Goal: Transaction & Acquisition: Purchase product/service

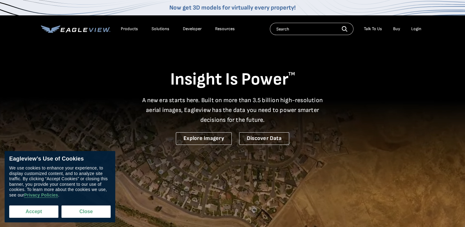
click at [33, 212] on button "Accept" at bounding box center [33, 211] width 49 height 12
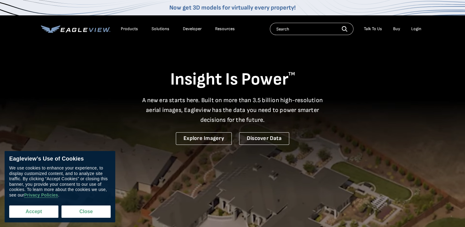
checkbox input "true"
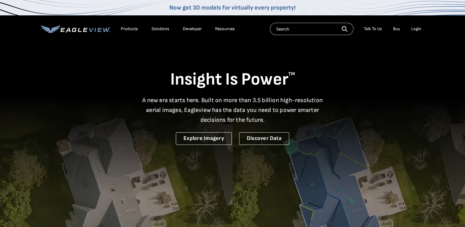
click at [418, 27] on div "Login" at bounding box center [416, 29] width 10 height 6
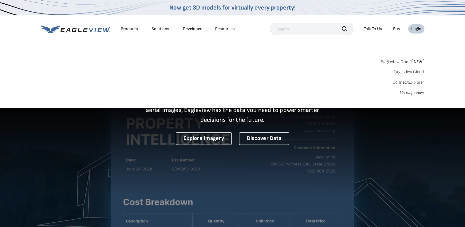
click at [418, 28] on div "Login" at bounding box center [416, 29] width 10 height 6
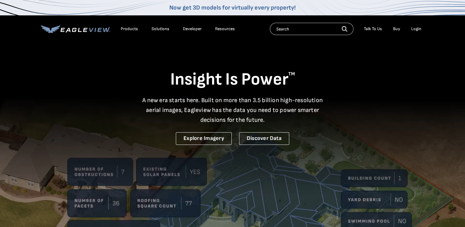
click at [414, 27] on div "Login" at bounding box center [416, 29] width 10 height 6
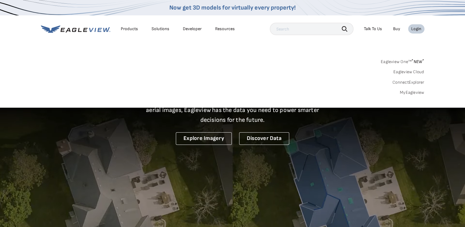
click at [414, 27] on div "Login" at bounding box center [416, 29] width 10 height 6
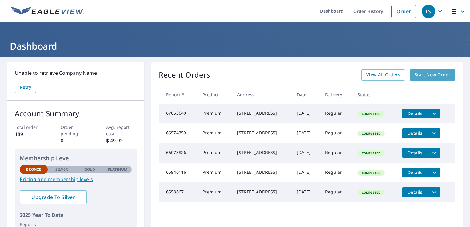
click at [417, 74] on span "Start New Order" at bounding box center [432, 75] width 36 height 8
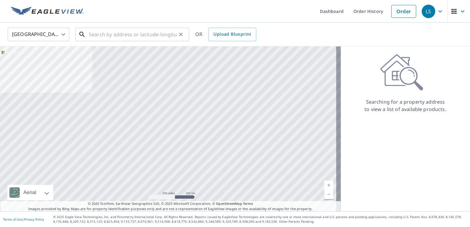
click at [93, 35] on input "text" at bounding box center [133, 34] width 88 height 17
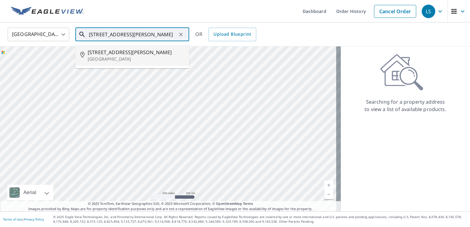
click at [113, 54] on span "6942 S Webster Way" at bounding box center [136, 52] width 97 height 7
type input "6942 S Webster Way Littleton, CO 80128"
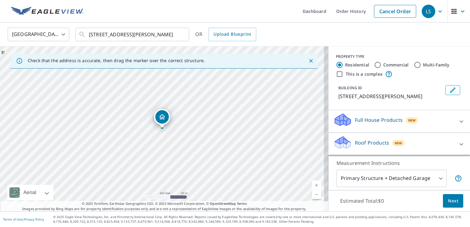
click at [366, 143] on p "Roof Products" at bounding box center [372, 142] width 34 height 7
click at [356, 141] on p "Roof Products" at bounding box center [372, 142] width 34 height 7
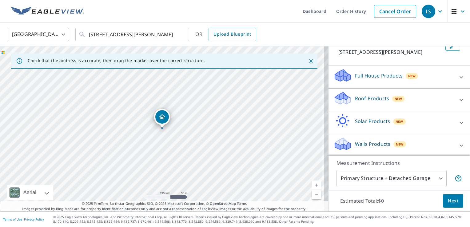
scroll to position [45, 0]
click at [448, 200] on span "Next" at bounding box center [453, 201] width 10 height 8
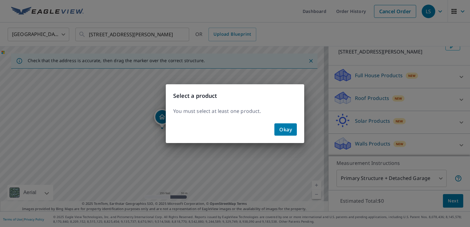
click at [436, 177] on div "Select a product You must select at least one product. Okay" at bounding box center [235, 113] width 470 height 227
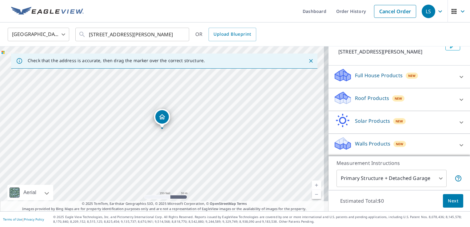
click at [394, 97] on span "New" at bounding box center [398, 98] width 8 height 5
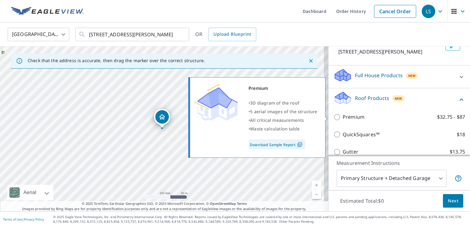
click at [333, 116] on input "Premium $32.75 - $87" at bounding box center [337, 116] width 9 height 7
checkbox input "true"
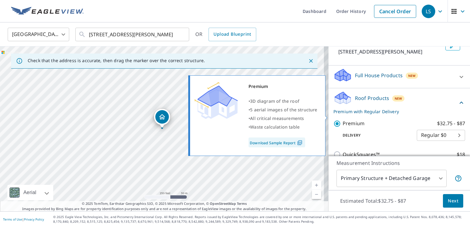
scroll to position [75, 0]
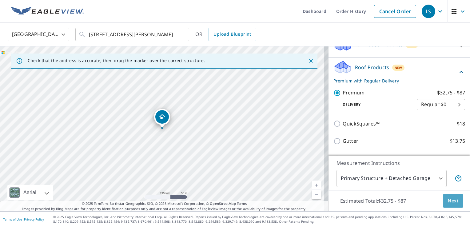
click at [449, 202] on span "Next" at bounding box center [453, 201] width 10 height 8
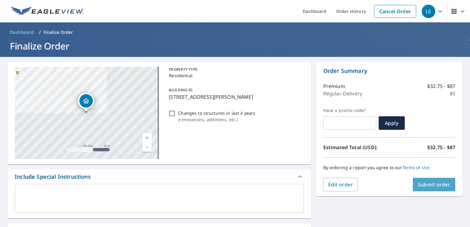
click at [427, 186] on span "Submit order" at bounding box center [433, 184] width 33 height 7
